Goal: Information Seeking & Learning: Learn about a topic

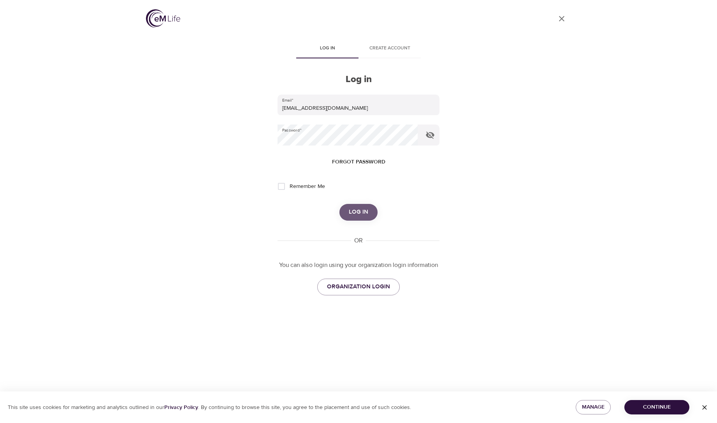
click at [359, 216] on span "Log in" at bounding box center [358, 212] width 19 height 10
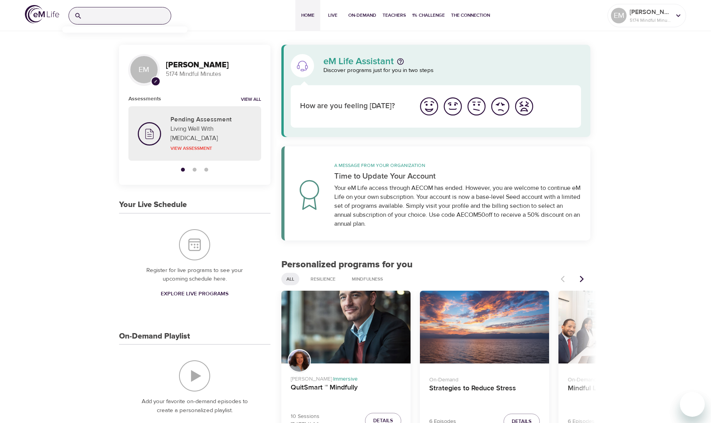
click at [106, 15] on input "search" at bounding box center [128, 15] width 86 height 17
click at [73, 50] on p "Chair Yoga" at bounding box center [81, 49] width 27 height 11
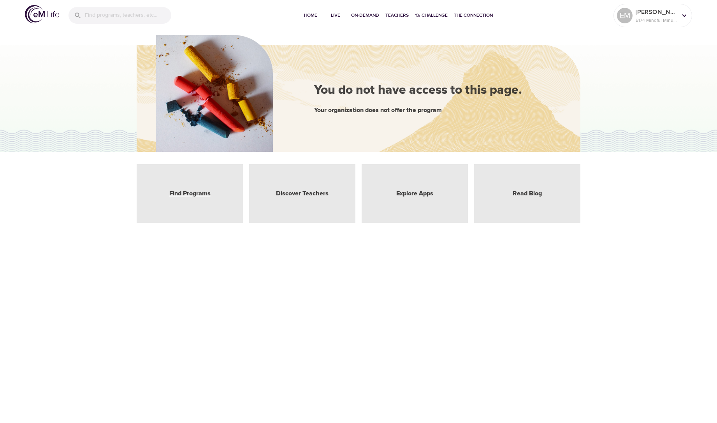
click at [198, 194] on link "Find Programs" at bounding box center [189, 193] width 41 height 9
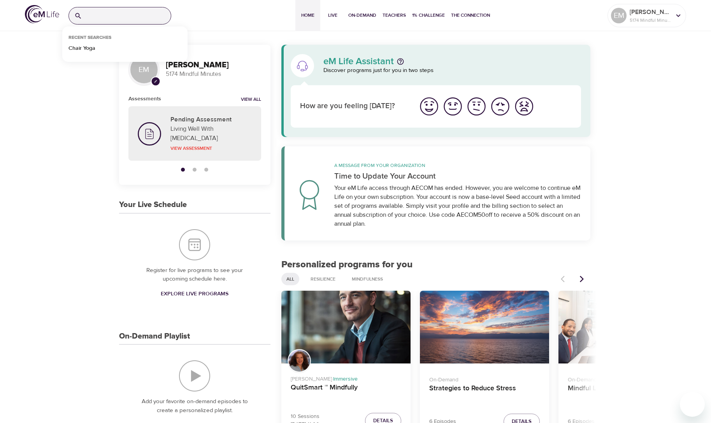
click at [100, 12] on input "search" at bounding box center [128, 15] width 86 height 17
click at [82, 49] on p "Chair Yoga" at bounding box center [81, 49] width 27 height 11
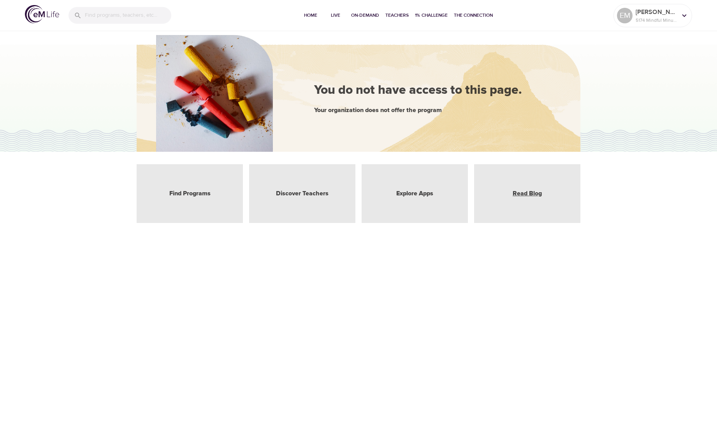
click at [535, 195] on link "Read Blog" at bounding box center [527, 193] width 29 height 9
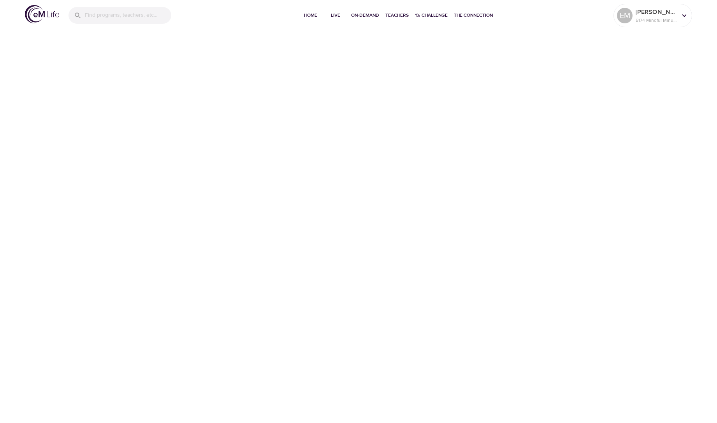
drag, startPoint x: 715, startPoint y: 55, endPoint x: 710, endPoint y: 173, distance: 118.4
click at [710, 173] on div at bounding box center [713, 211] width 8 height 423
drag, startPoint x: 713, startPoint y: 174, endPoint x: 712, endPoint y: 221, distance: 47.5
click at [712, 221] on div at bounding box center [713, 211] width 8 height 423
click at [711, 235] on div at bounding box center [713, 211] width 8 height 423
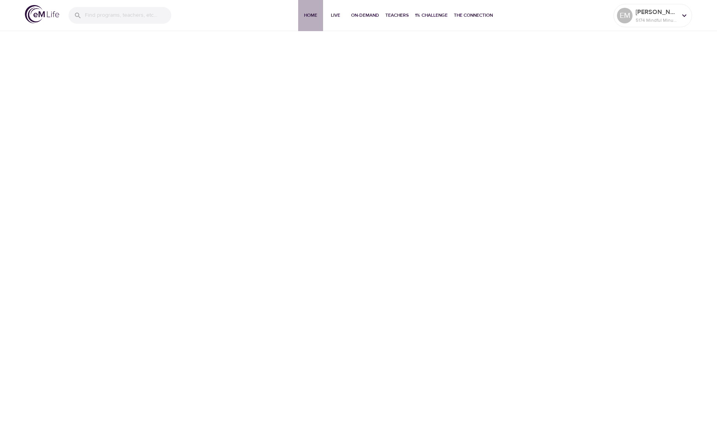
click at [319, 16] on span "Home" at bounding box center [310, 15] width 19 height 8
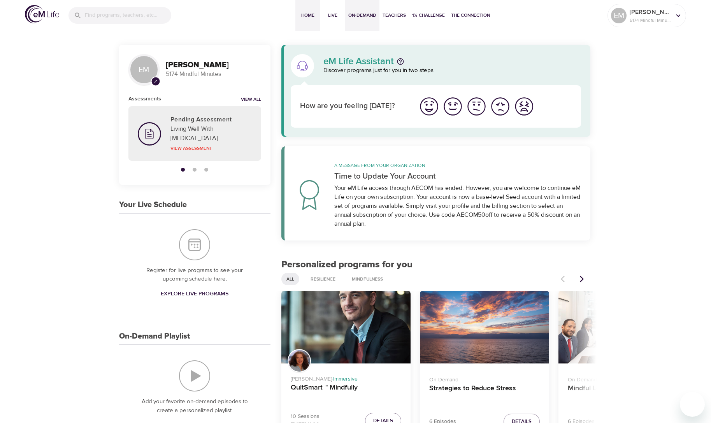
click at [361, 14] on span "On-Demand" at bounding box center [362, 15] width 28 height 8
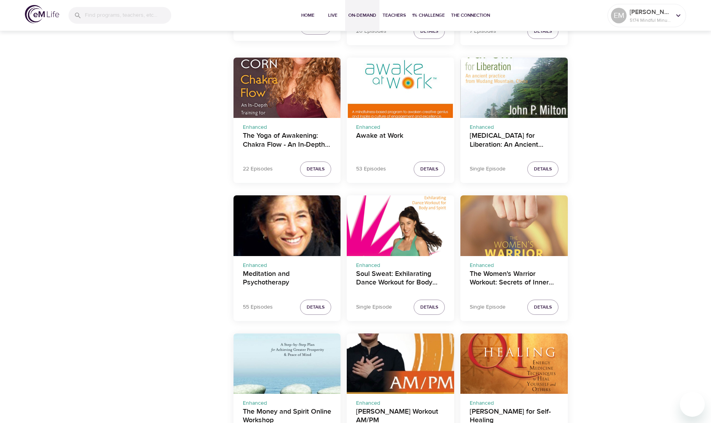
scroll to position [1279, 0]
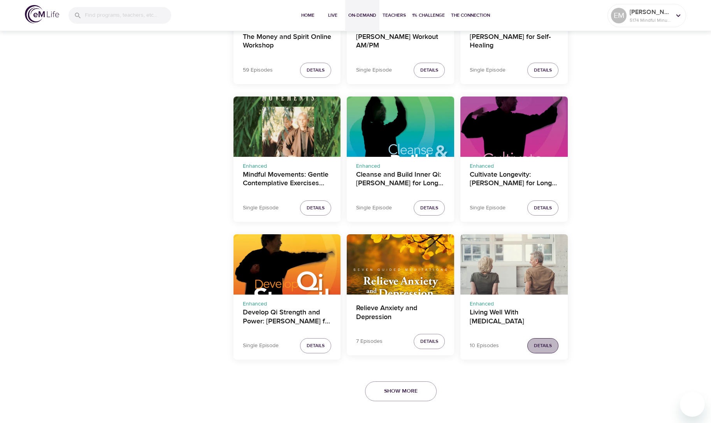
click at [549, 345] on span "Details" at bounding box center [543, 346] width 18 height 8
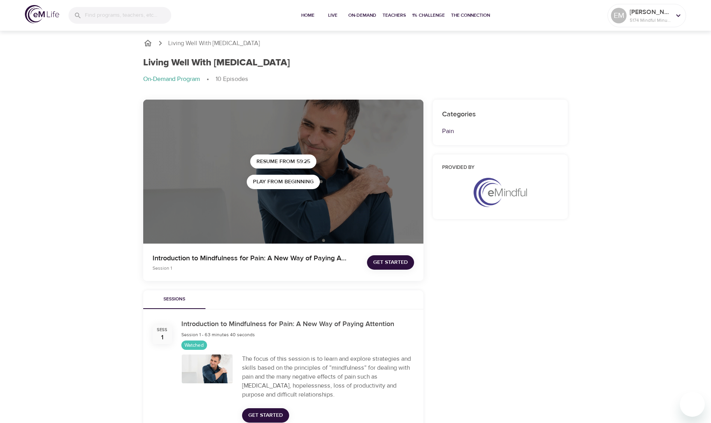
click at [259, 416] on span "Get Started" at bounding box center [265, 416] width 35 height 10
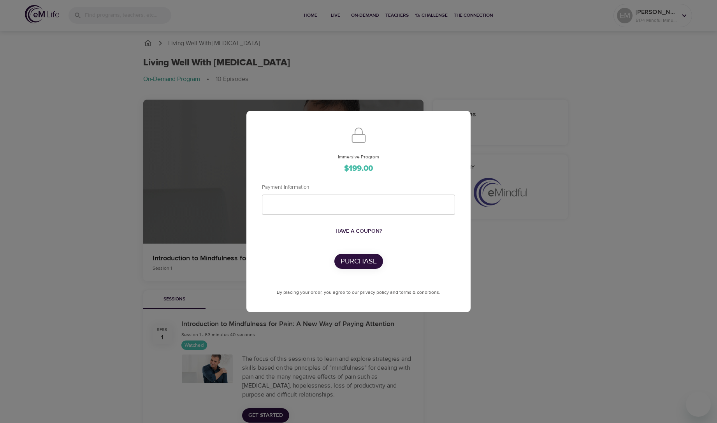
click at [505, 171] on div "Immersive Program $199.00 Payment Information Have a coupon? Purchase By placin…" at bounding box center [358, 211] width 717 height 423
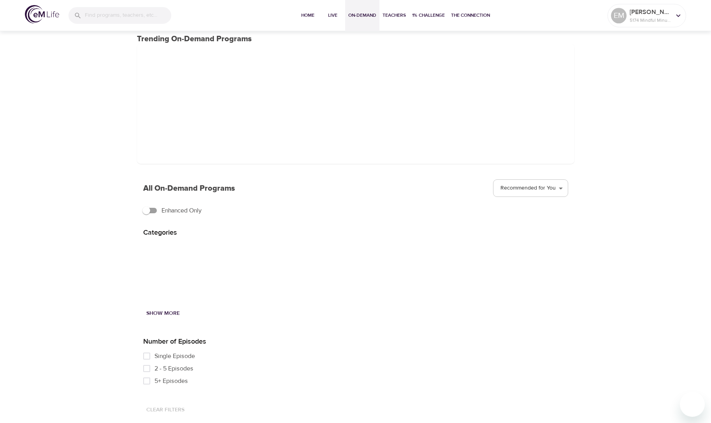
scroll to position [38, 0]
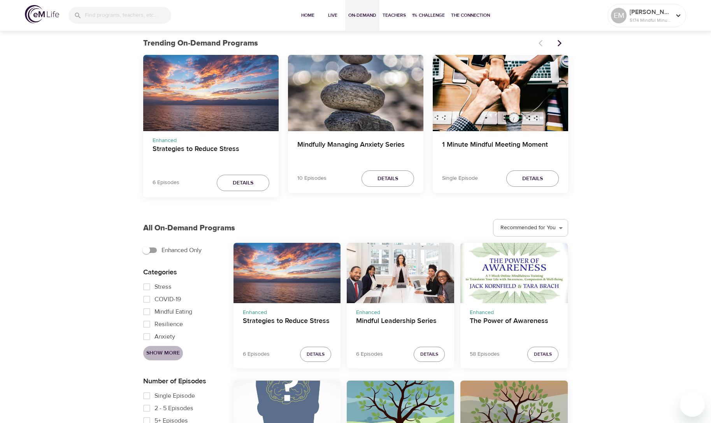
click at [153, 353] on span "Show More" at bounding box center [162, 353] width 33 height 10
click at [149, 393] on input "Single Episode" at bounding box center [147, 396] width 16 height 12
checkbox input "true"
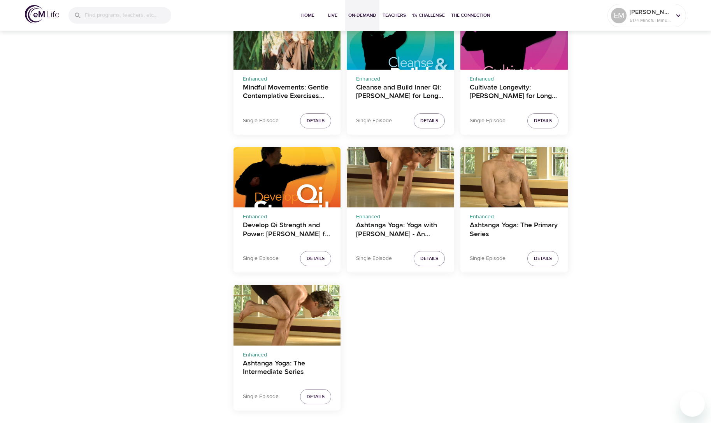
scroll to position [0, 0]
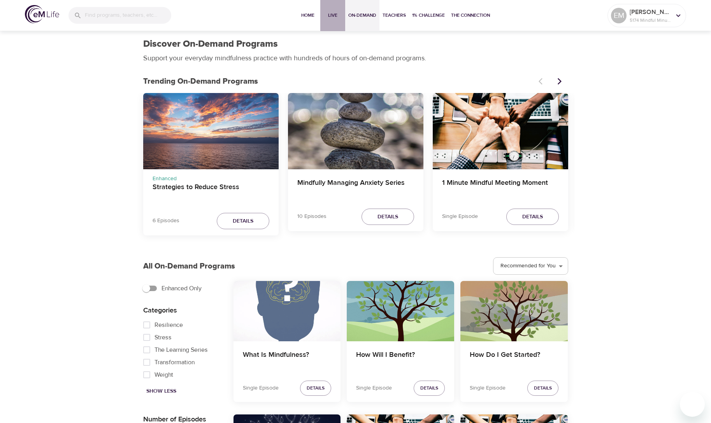
click at [332, 15] on span "Live" at bounding box center [332, 15] width 19 height 8
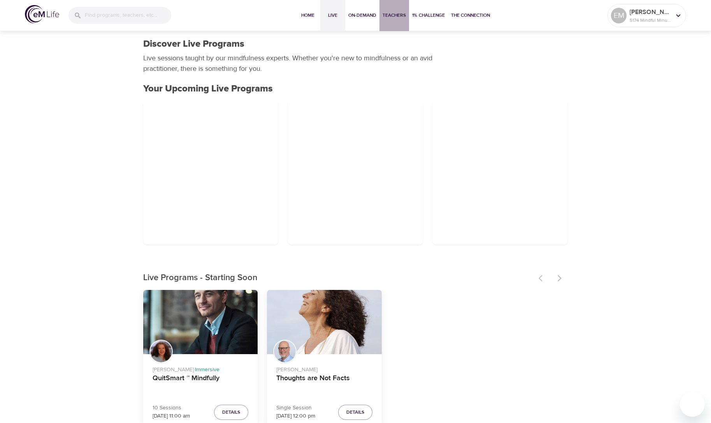
click at [397, 14] on span "Teachers" at bounding box center [394, 15] width 23 height 8
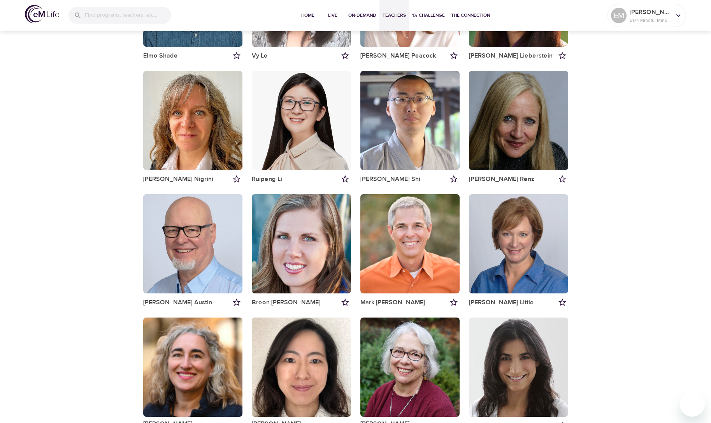
scroll to position [293, 0]
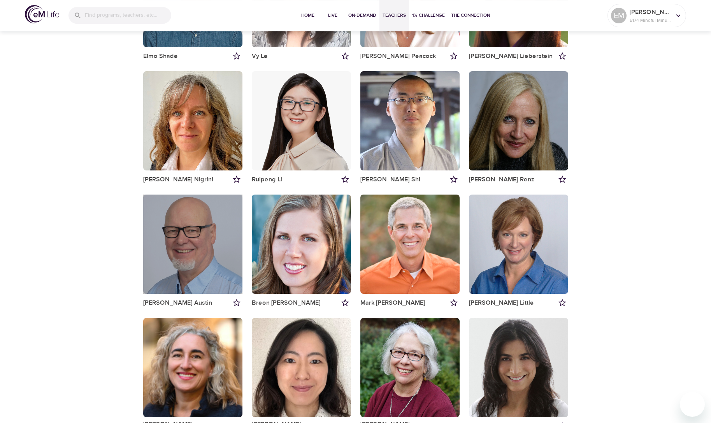
click at [237, 263] on div "button" at bounding box center [192, 244] width 99 height 99
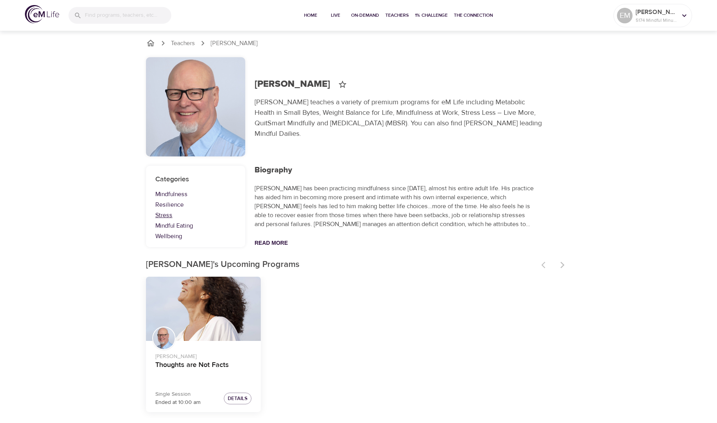
click at [161, 216] on link "Stress" at bounding box center [195, 215] width 81 height 9
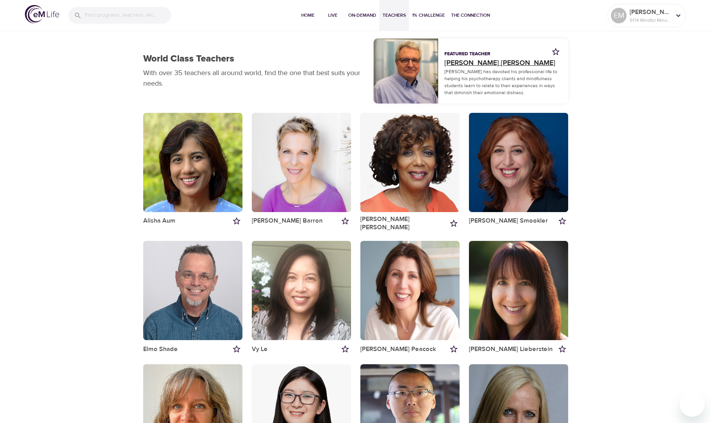
click at [454, 64] on link "Roger Nolan" at bounding box center [502, 63] width 117 height 11
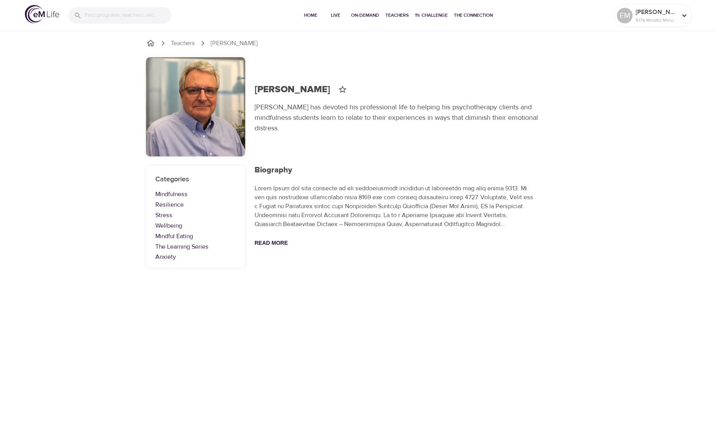
drag, startPoint x: 165, startPoint y: 217, endPoint x: 444, endPoint y: 181, distance: 281.4
click at [166, 217] on link "Stress" at bounding box center [195, 215] width 81 height 9
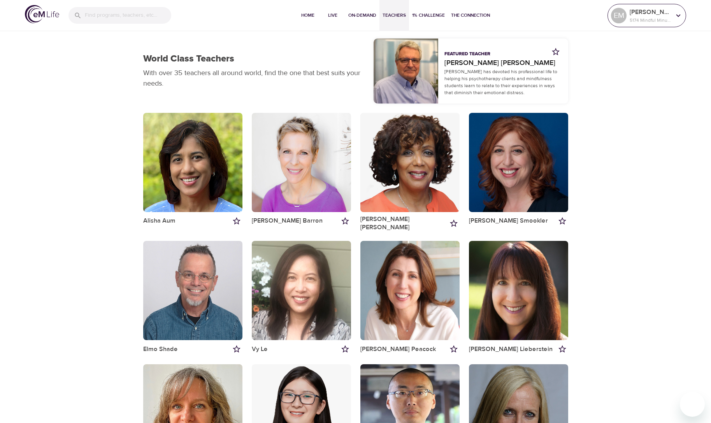
click at [678, 16] on icon at bounding box center [678, 15] width 4 height 3
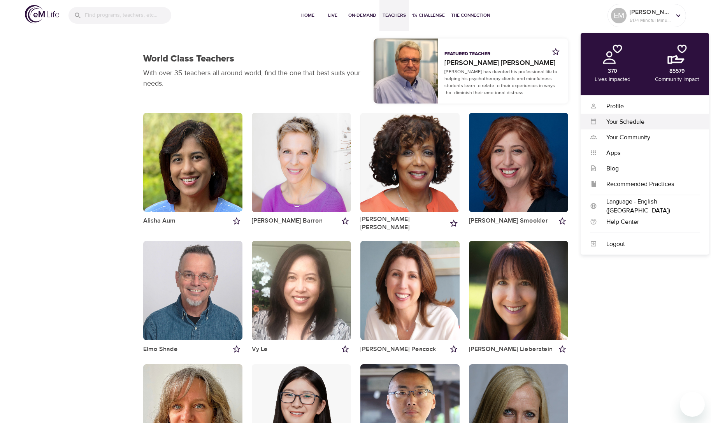
click at [630, 123] on div "Your Schedule" at bounding box center [648, 121] width 103 height 9
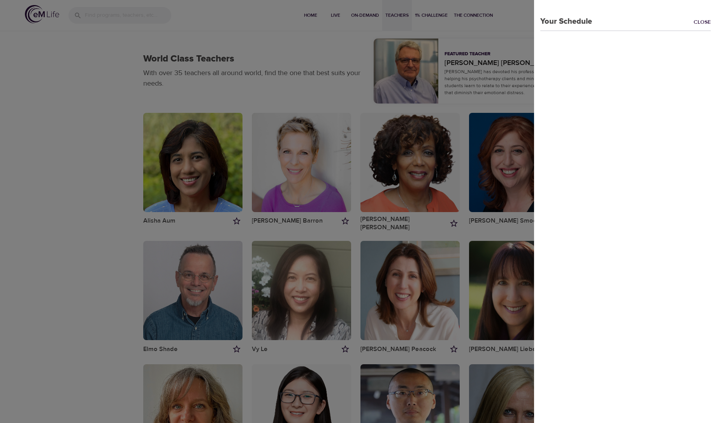
click at [704, 21] on link "Close" at bounding box center [705, 22] width 23 height 9
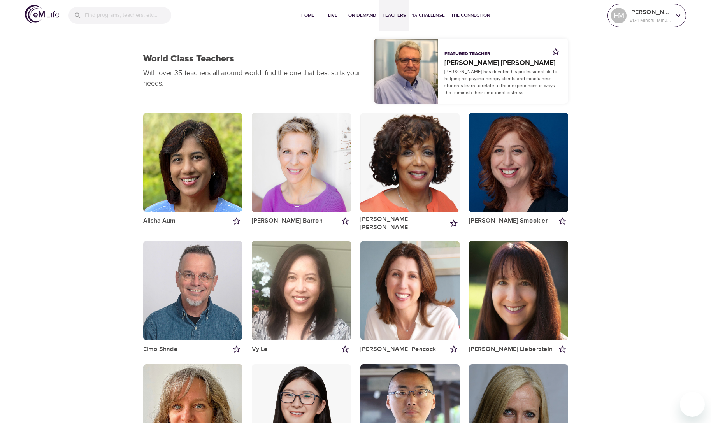
click at [679, 15] on icon at bounding box center [678, 15] width 9 height 9
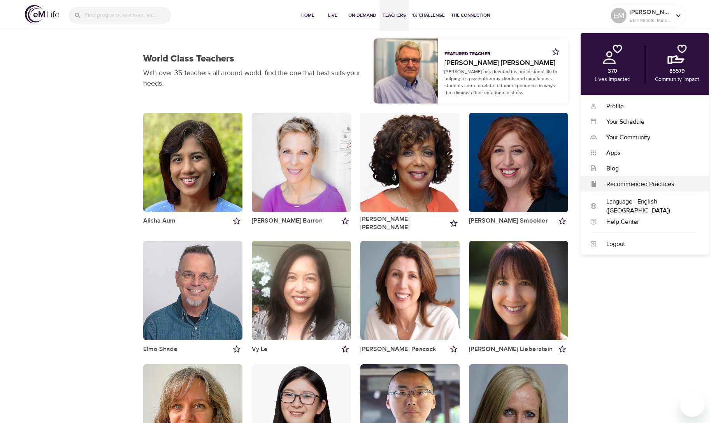
click at [636, 185] on div "Recommended Practices" at bounding box center [648, 183] width 103 height 9
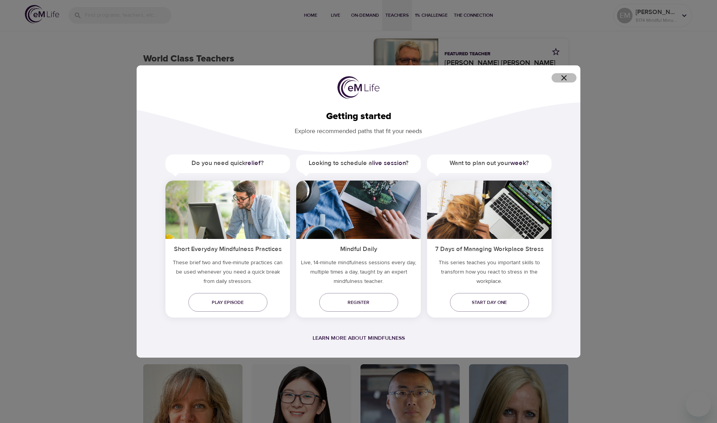
drag, startPoint x: 562, startPoint y: 77, endPoint x: 592, endPoint y: 75, distance: 30.4
click at [562, 77] on icon "button" at bounding box center [563, 77] width 9 height 9
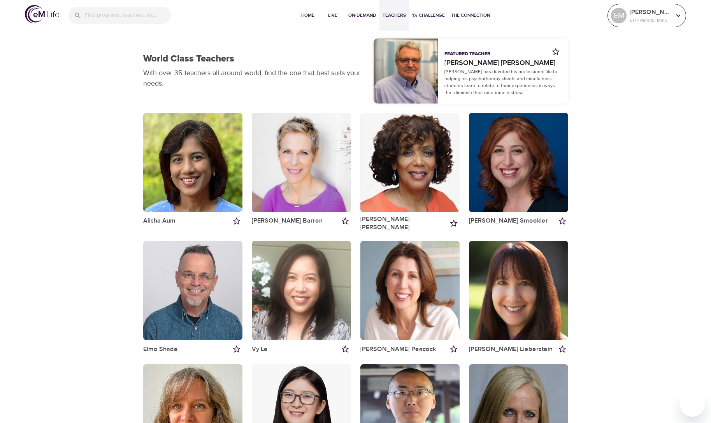
click at [680, 16] on icon at bounding box center [678, 15] width 4 height 3
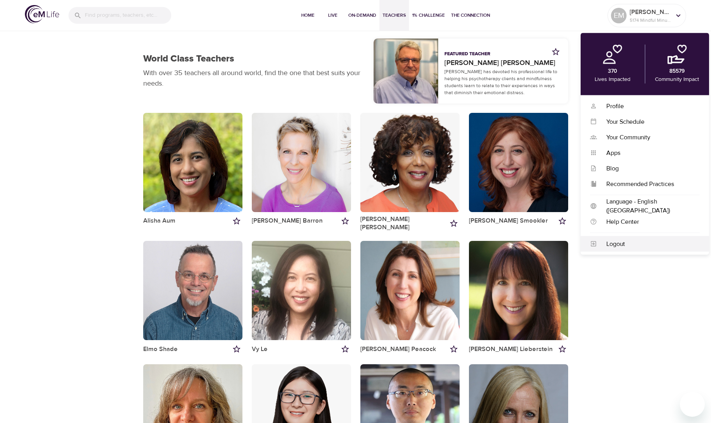
drag, startPoint x: 609, startPoint y: 246, endPoint x: 611, endPoint y: 241, distance: 5.3
click at [609, 246] on div "Logout" at bounding box center [648, 243] width 103 height 9
